Goal: Transaction & Acquisition: Purchase product/service

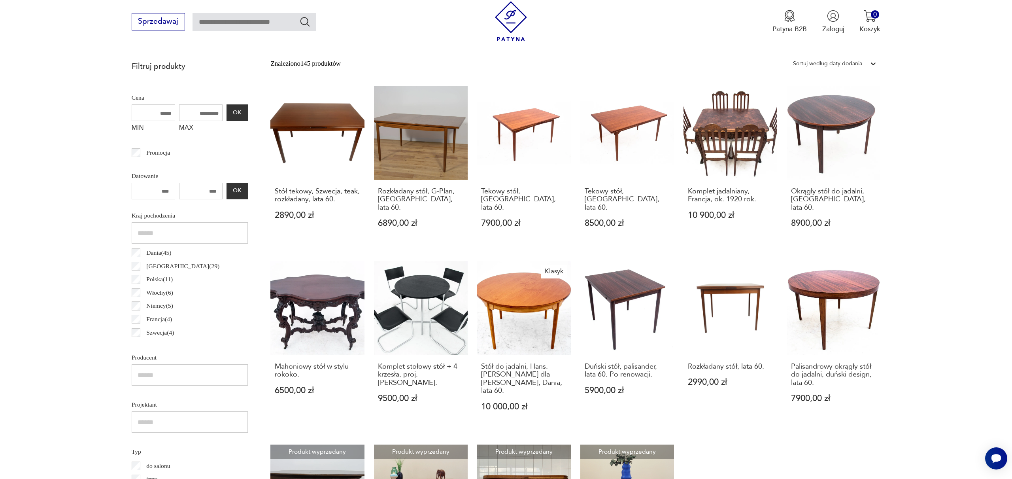
scroll to position [298, 0]
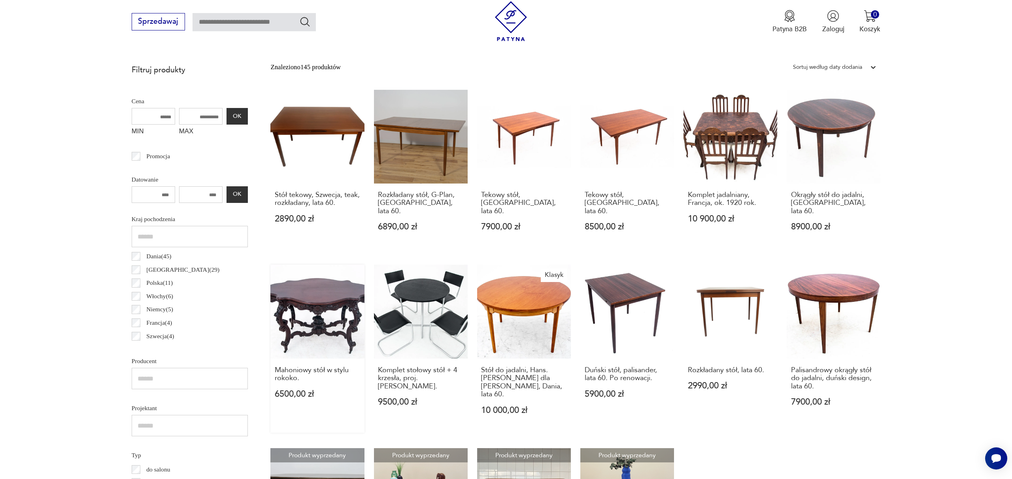
click at [309, 278] on link "Mahoniowy stół w stylu rokoko. 6500,00 zł" at bounding box center [317, 348] width 94 height 168
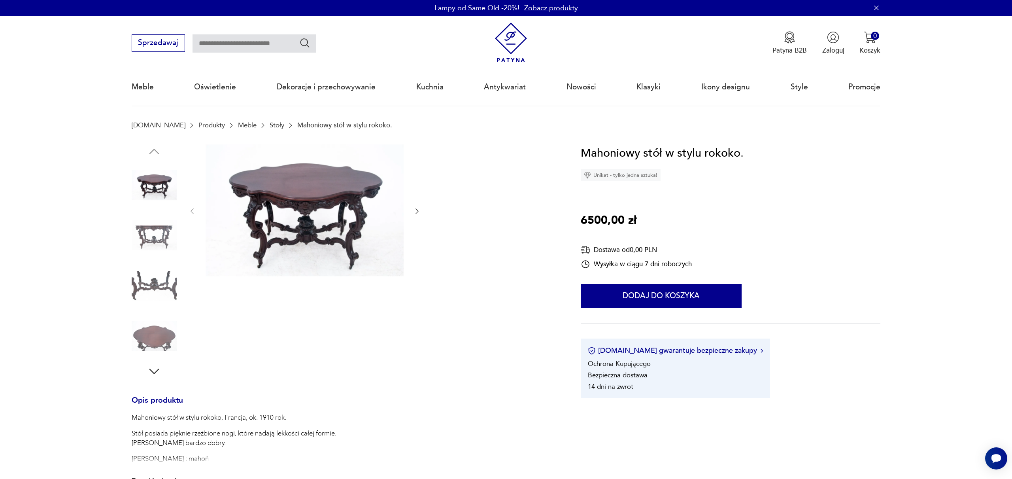
click at [303, 195] on img at bounding box center [304, 210] width 198 height 132
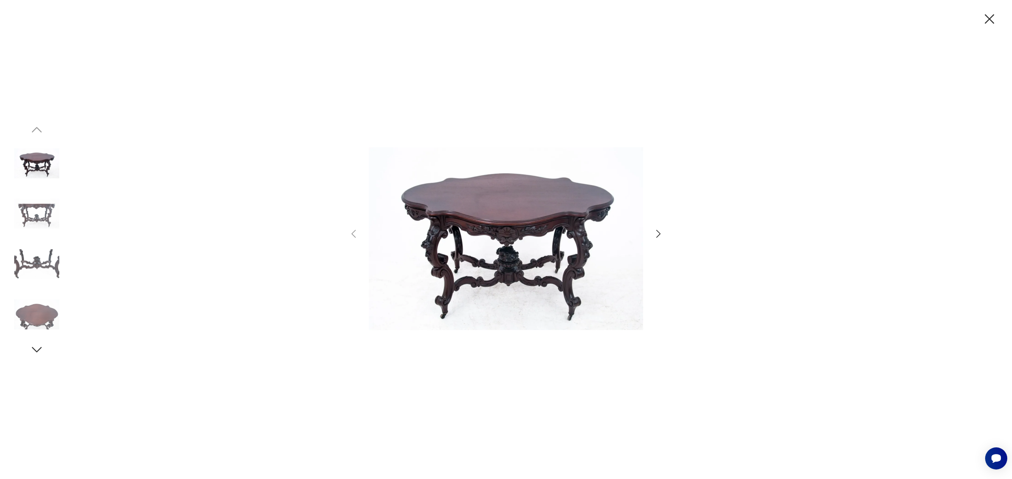
click at [839, 203] on div at bounding box center [506, 239] width 1012 height 479
click at [990, 20] on icon "button" at bounding box center [988, 18] width 9 height 9
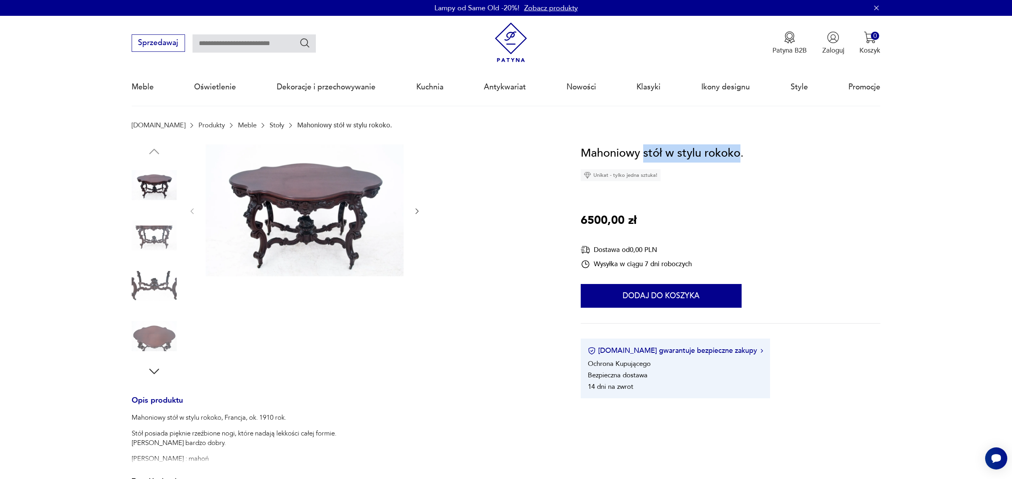
drag, startPoint x: 642, startPoint y: 154, endPoint x: 739, endPoint y: 151, distance: 96.1
click at [739, 151] on h1 "Mahoniowy stół w stylu rokoko." at bounding box center [661, 153] width 163 height 18
copy h1 "stół w stylu rokoko"
